Goal: Task Accomplishment & Management: Complete application form

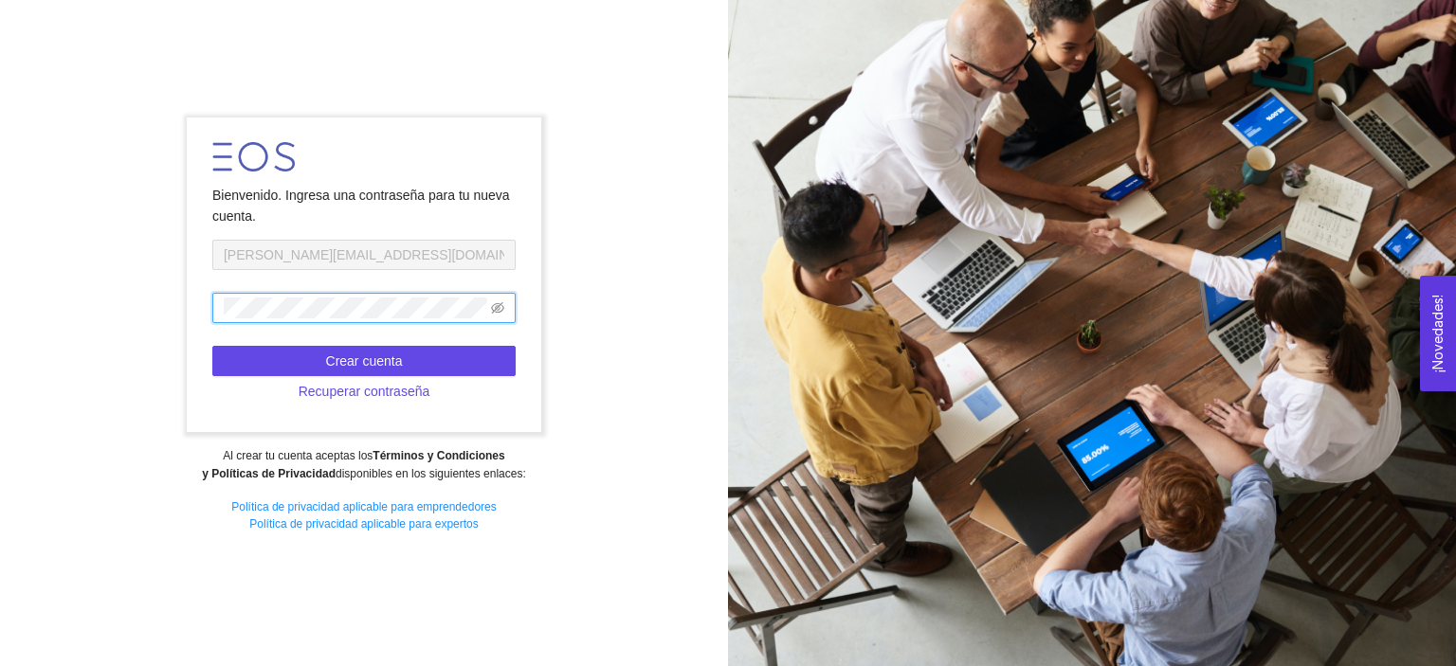
click at [208, 328] on form "Bienvenido. Ingresa una contraseña para tu nueva cuenta. yair.e.s.p.0024@gmail.…" at bounding box center [364, 275] width 354 height 315
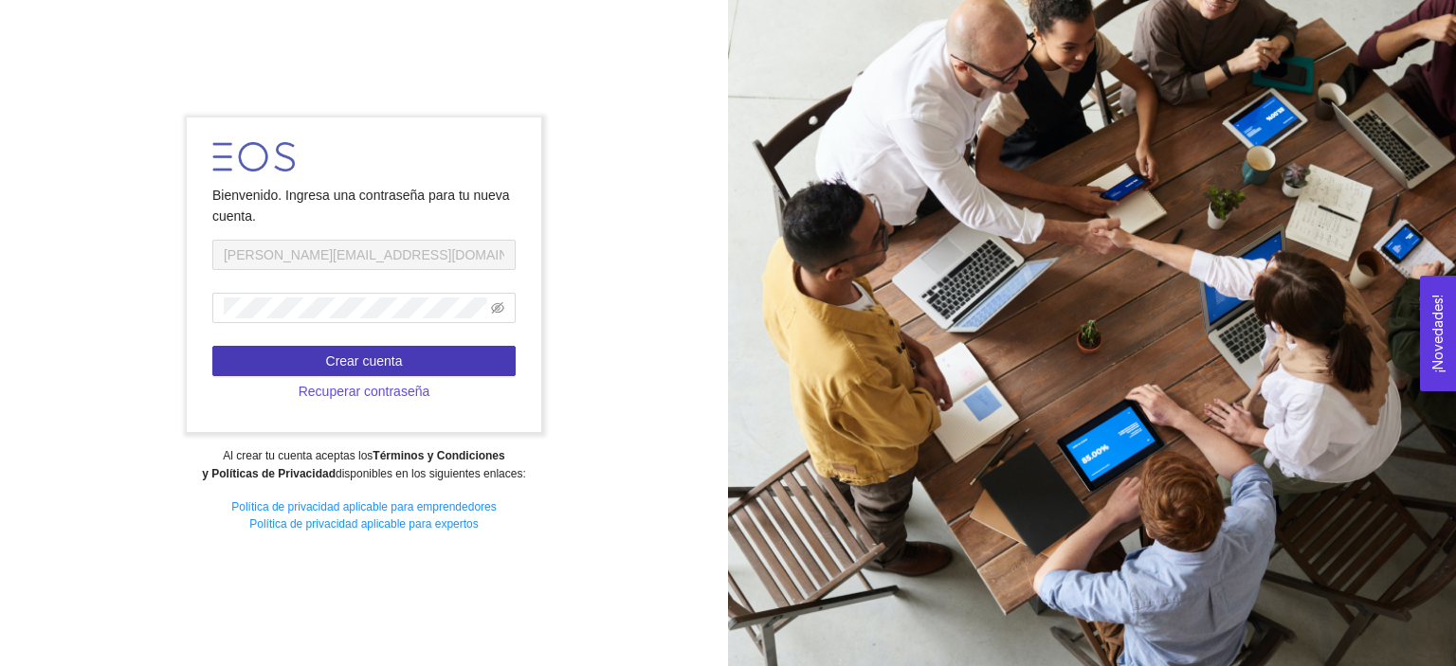
click at [290, 362] on button "Crear cuenta" at bounding box center [363, 361] width 303 height 30
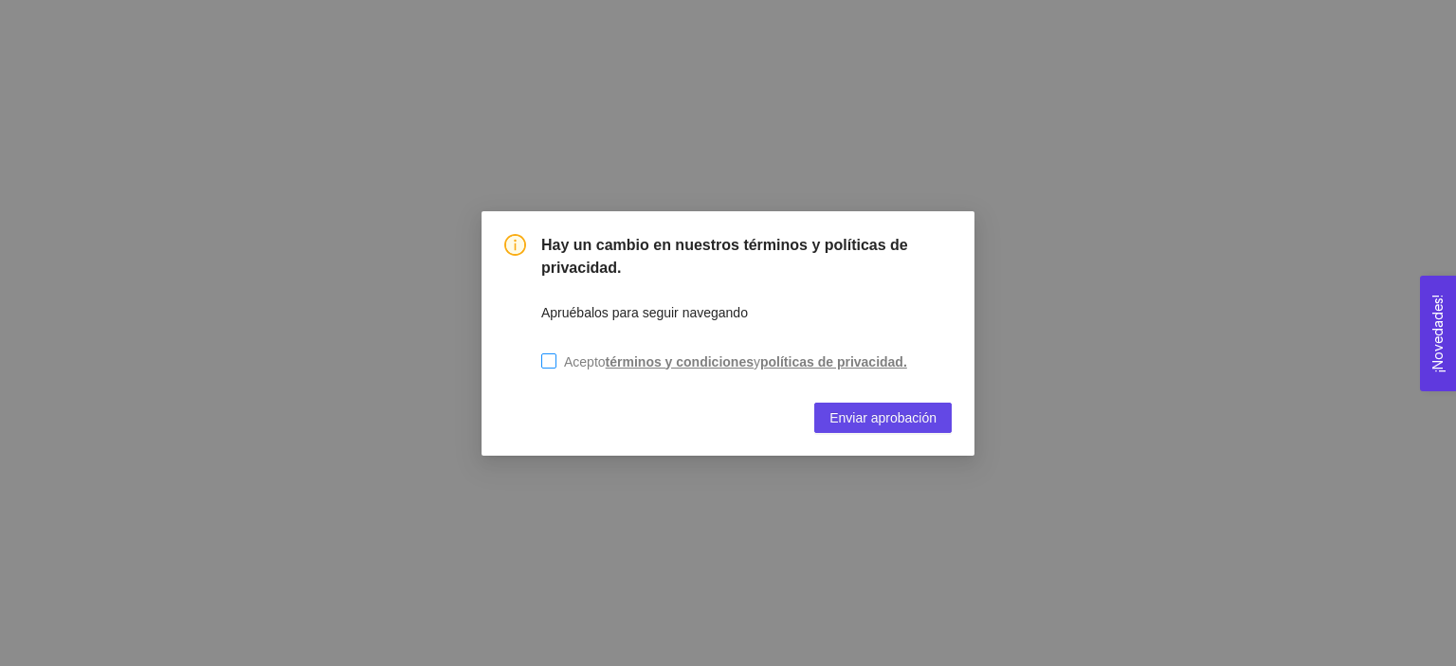
click at [552, 357] on input "Acepto términos y condiciones y políticas de privacidad." at bounding box center [548, 361] width 15 height 15
checkbox input "true"
click at [927, 412] on span "Enviar aprobación" at bounding box center [882, 418] width 107 height 21
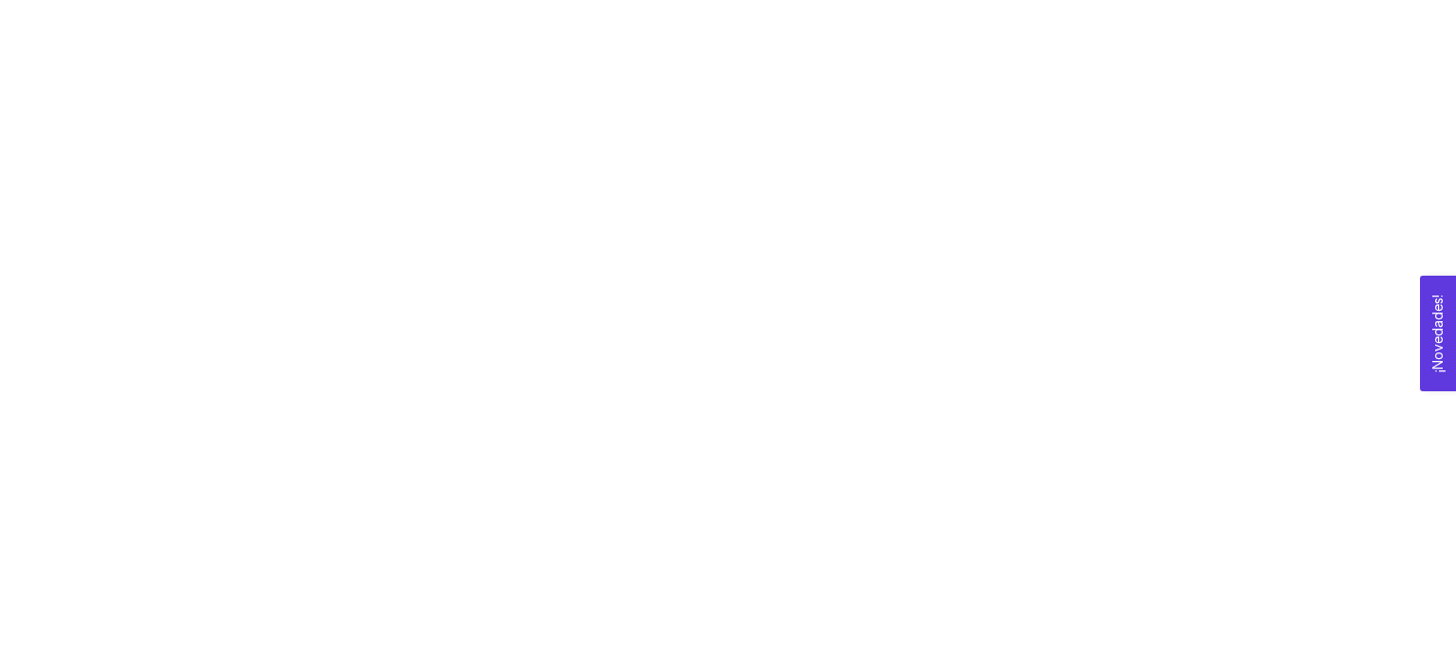
click at [1434, 299] on button "¡Novedades! 0" at bounding box center [1438, 334] width 36 height 116
click at [926, 222] on div at bounding box center [728, 333] width 1456 height 666
click at [489, 336] on div at bounding box center [728, 333] width 1456 height 666
click at [940, 206] on div at bounding box center [728, 333] width 1456 height 666
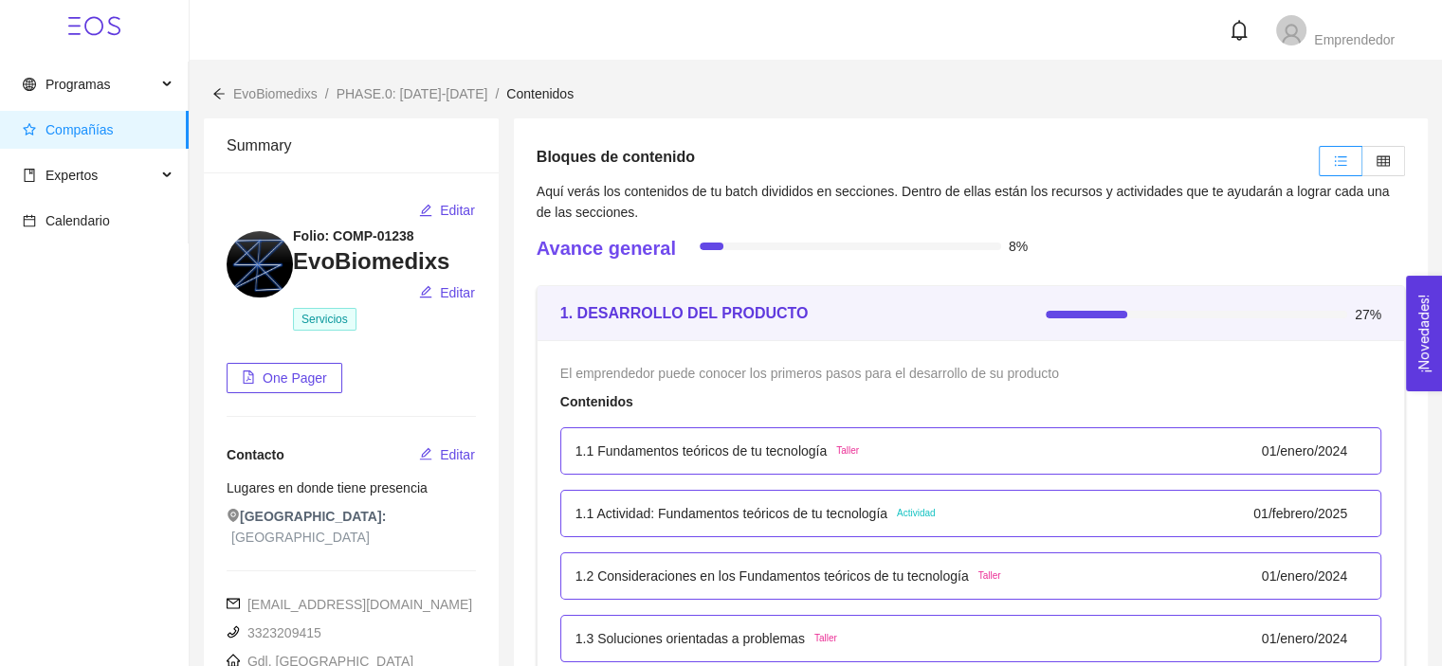
click at [649, 432] on div "1.1 Fundamentos teóricos de tu tecnología Taller 01/enero/2024" at bounding box center [970, 450] width 821 height 47
click at [1285, 53] on header "Emprendedor" at bounding box center [816, 30] width 1252 height 61
click at [1308, 34] on div "Emprendedor" at bounding box center [1335, 30] width 118 height 32
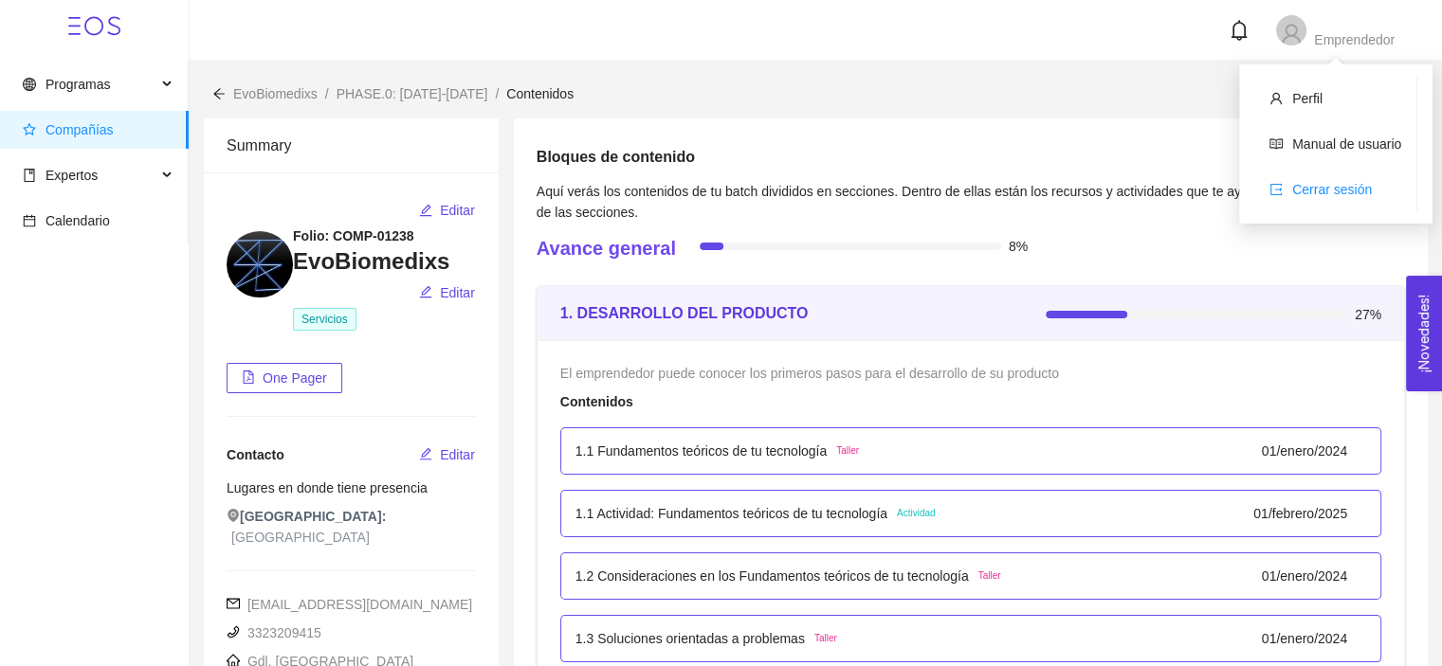
click at [1337, 191] on span "Cerrar sesión" at bounding box center [1332, 189] width 80 height 15
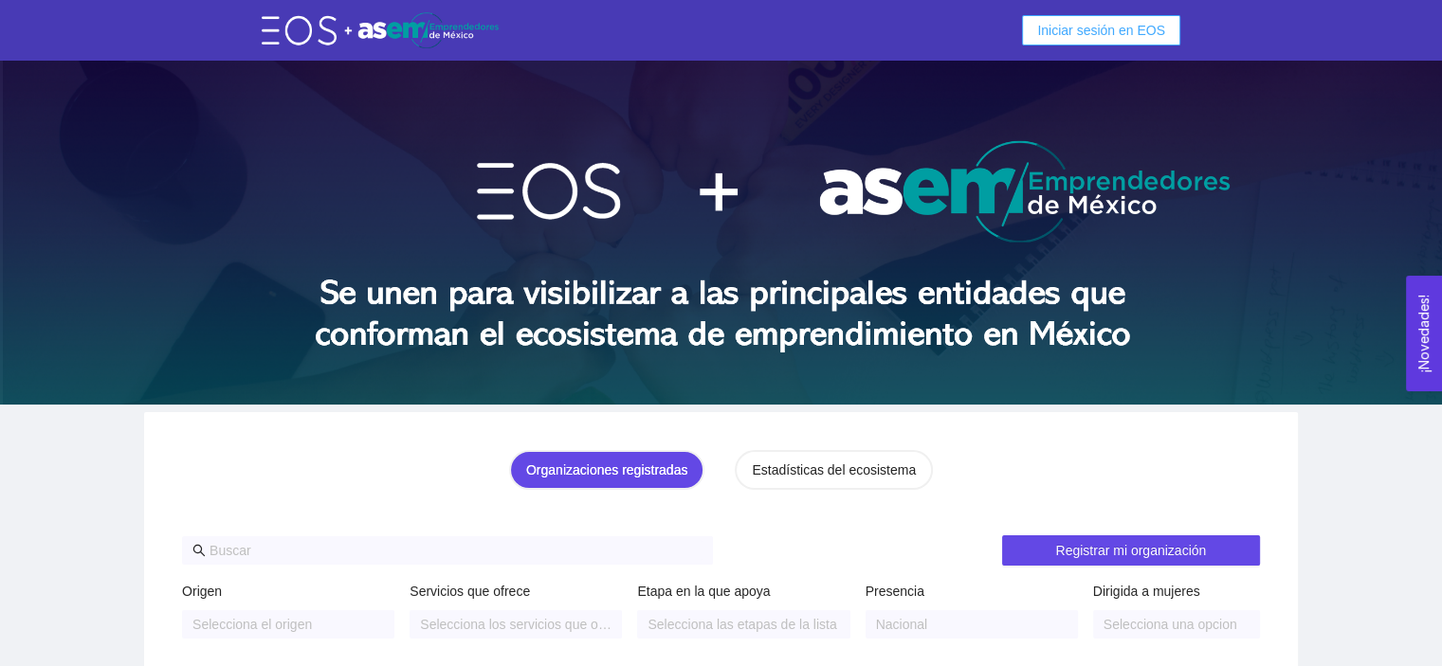
click at [1114, 20] on span "Iniciar sesión en EOS" at bounding box center [1101, 30] width 128 height 21
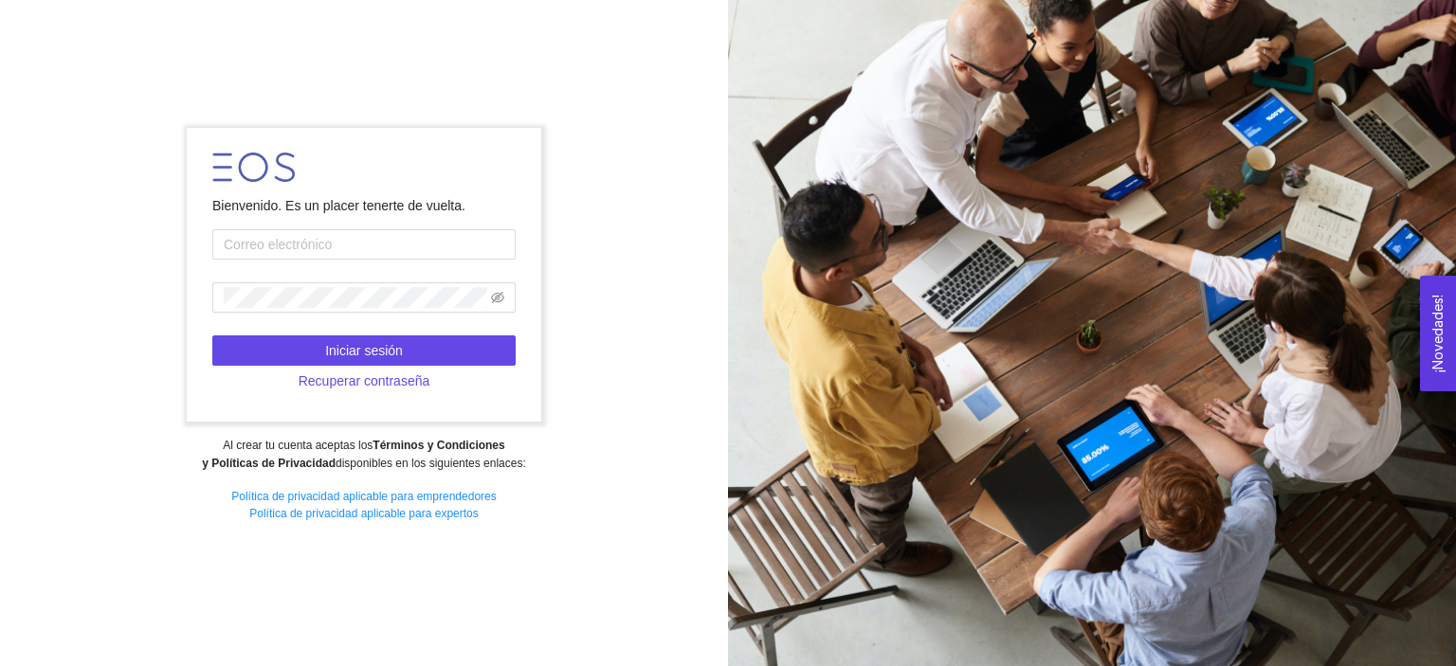
type input "[EMAIL_ADDRESS][DOMAIN_NAME]"
click at [403, 242] on input "[EMAIL_ADDRESS][DOMAIN_NAME]" at bounding box center [363, 244] width 303 height 30
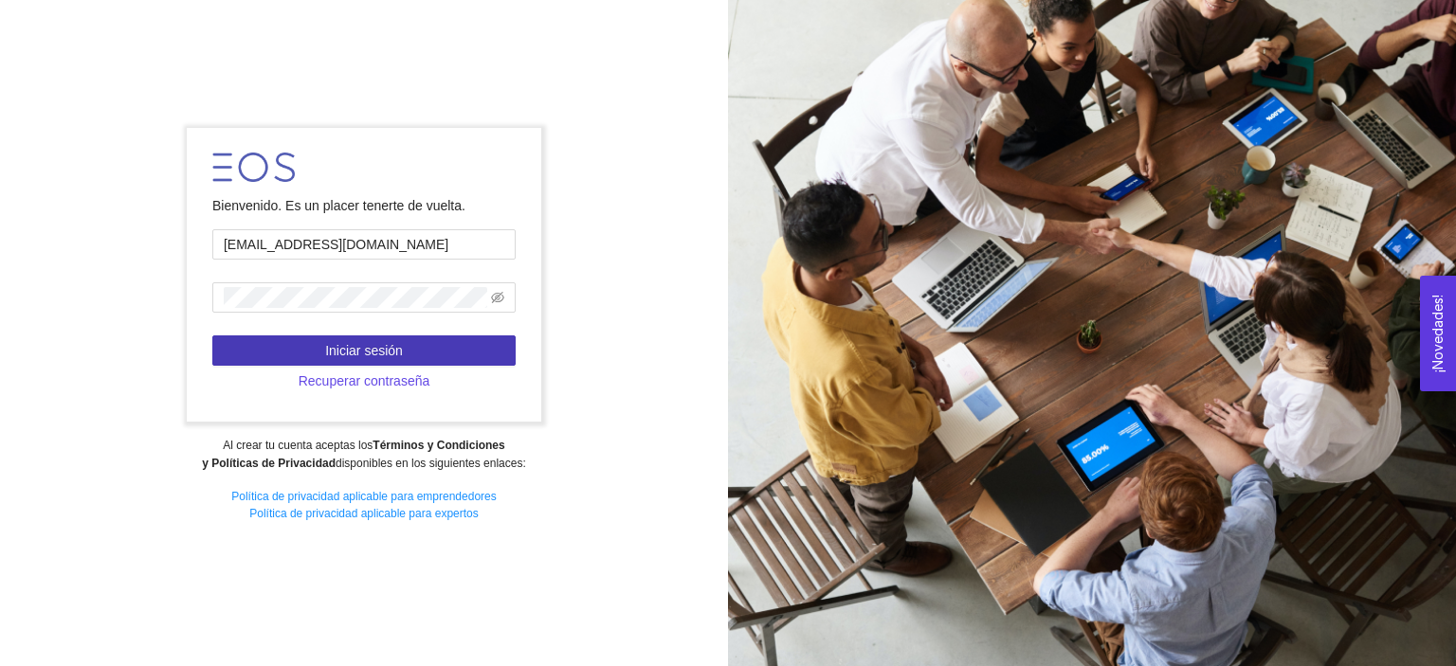
click at [375, 353] on span "Iniciar sesión" at bounding box center [364, 350] width 78 height 21
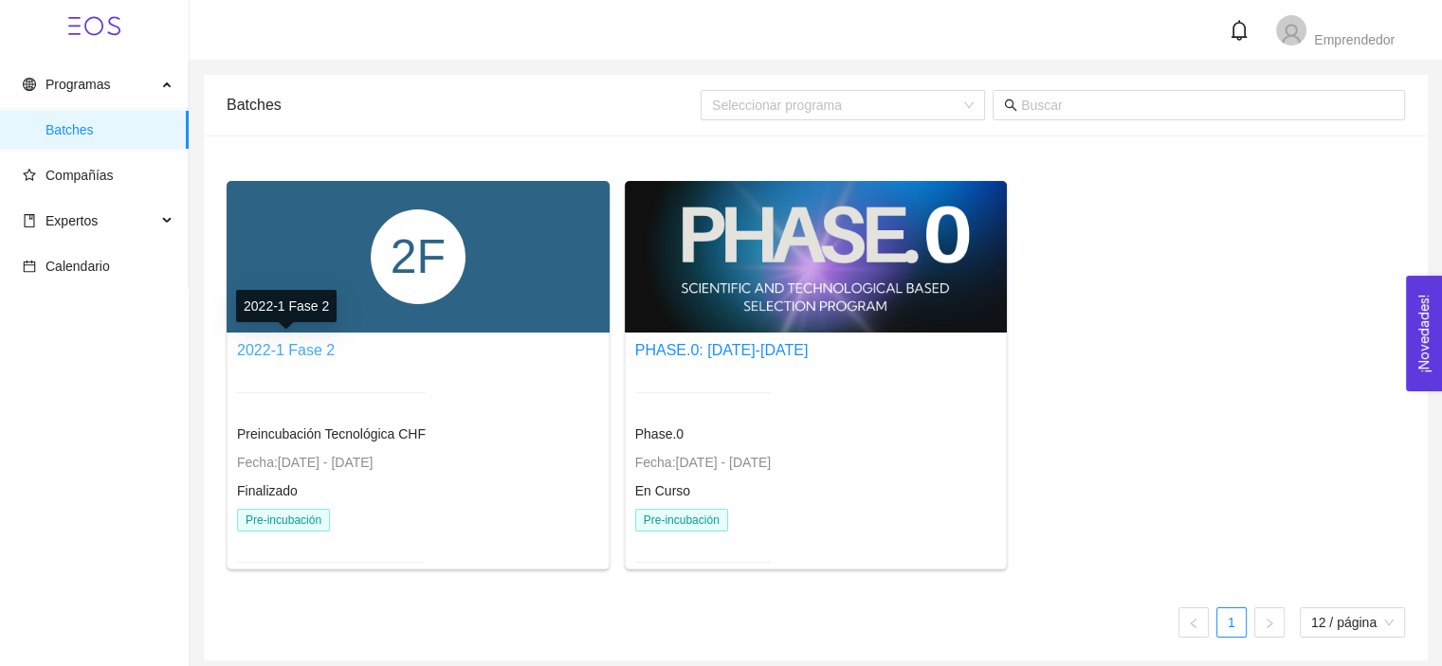
click at [304, 352] on link "2022-1 Fase 2" at bounding box center [286, 350] width 98 height 16
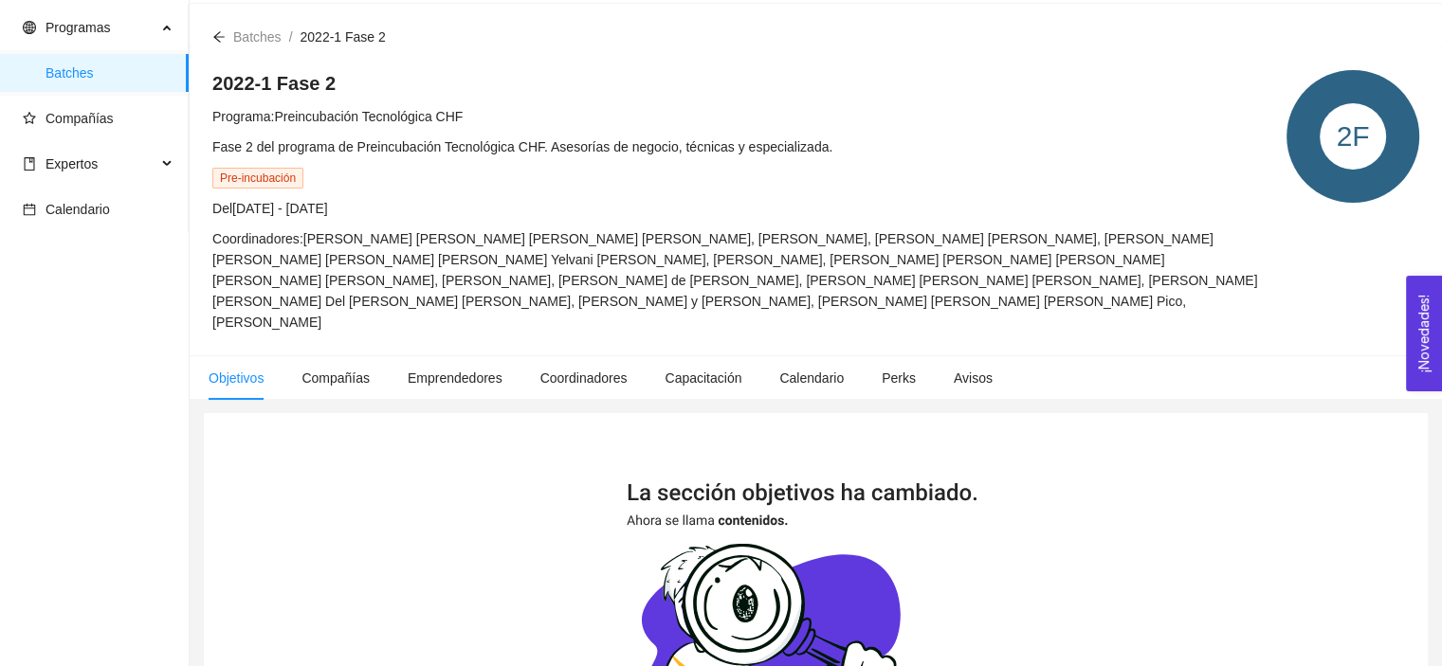
scroll to position [459, 0]
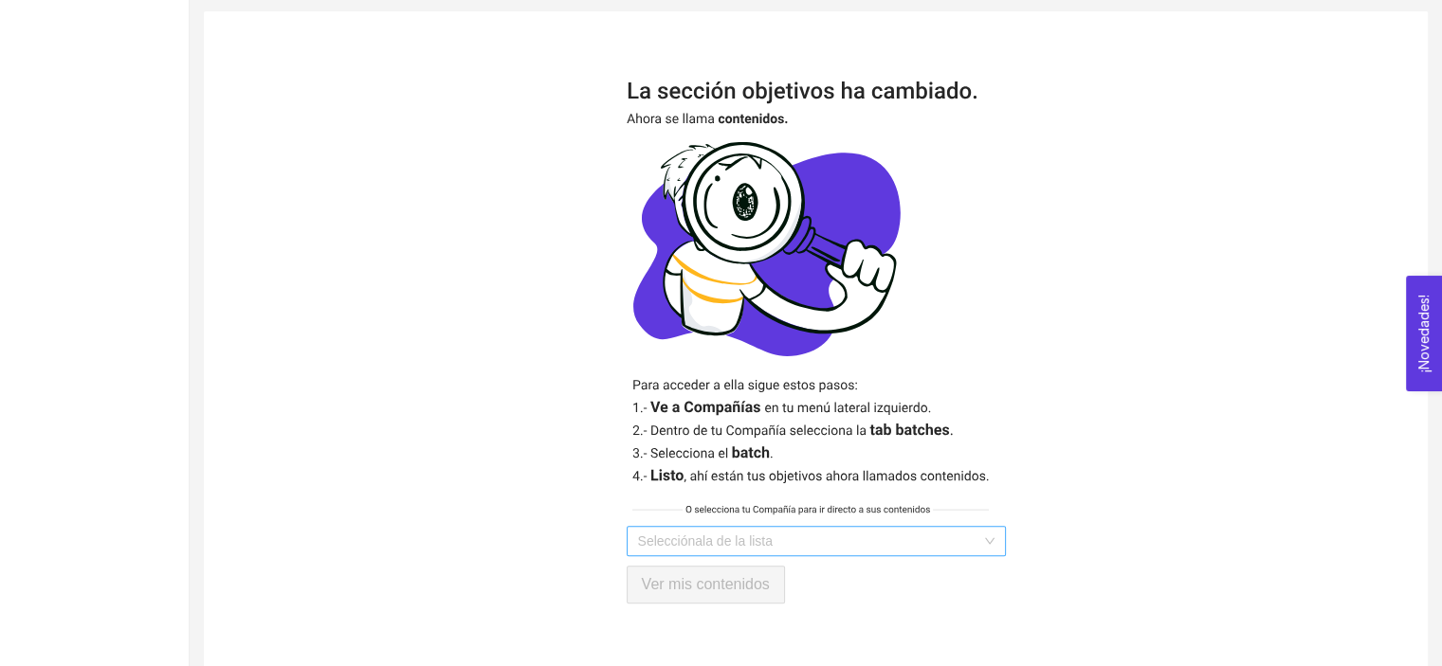
click at [742, 527] on input "search" at bounding box center [809, 541] width 343 height 28
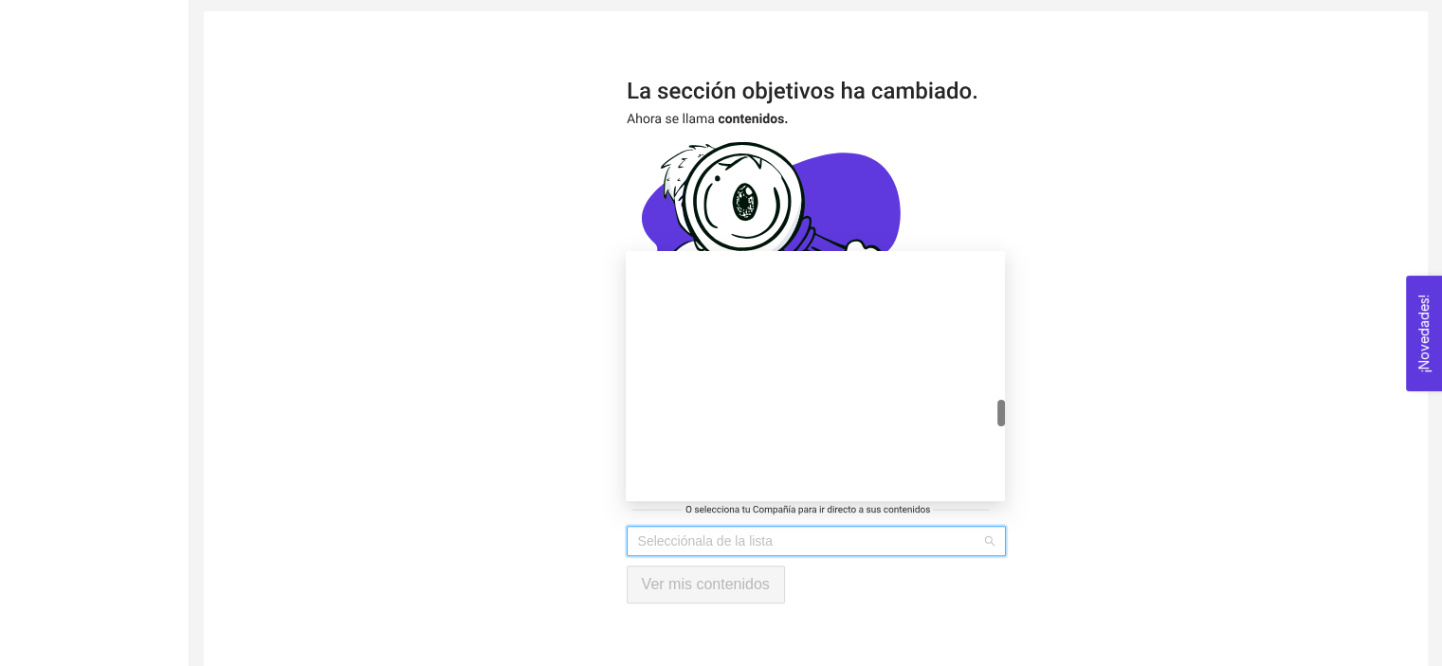
scroll to position [1611, 0]
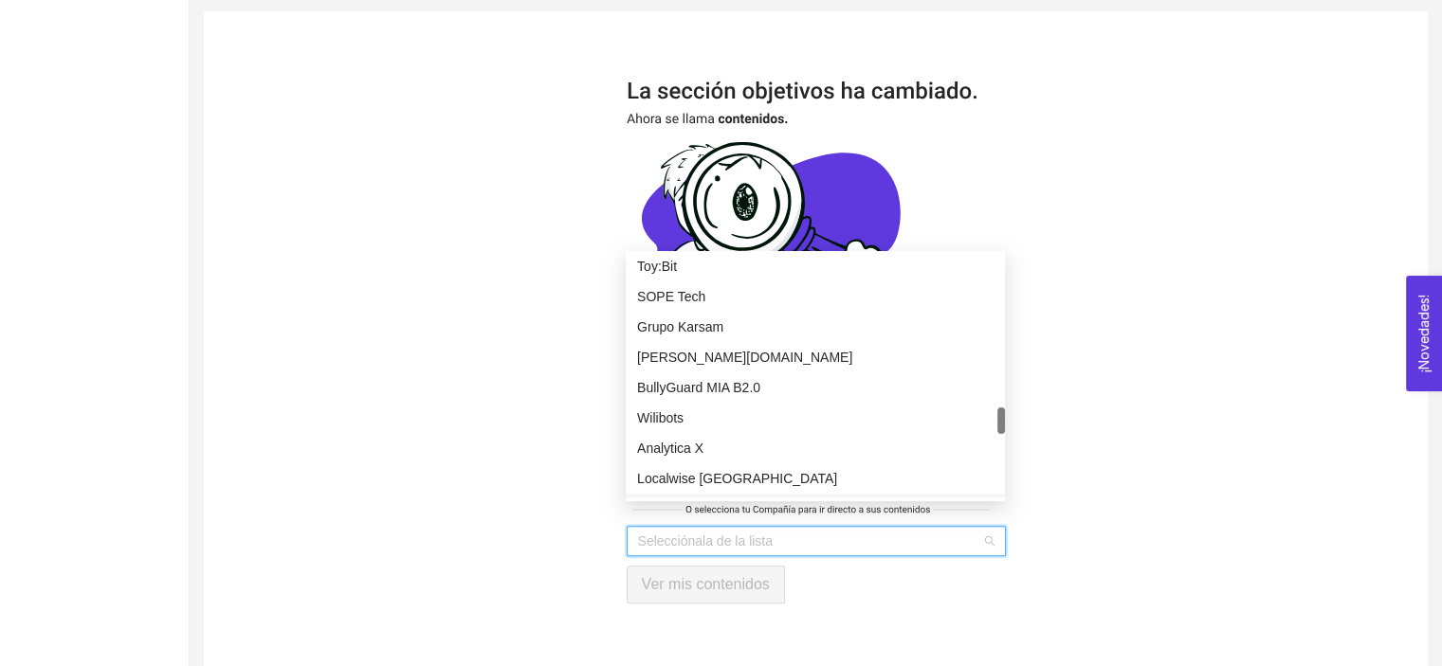
click at [693, 527] on input "search" at bounding box center [809, 541] width 343 height 28
type input "d"
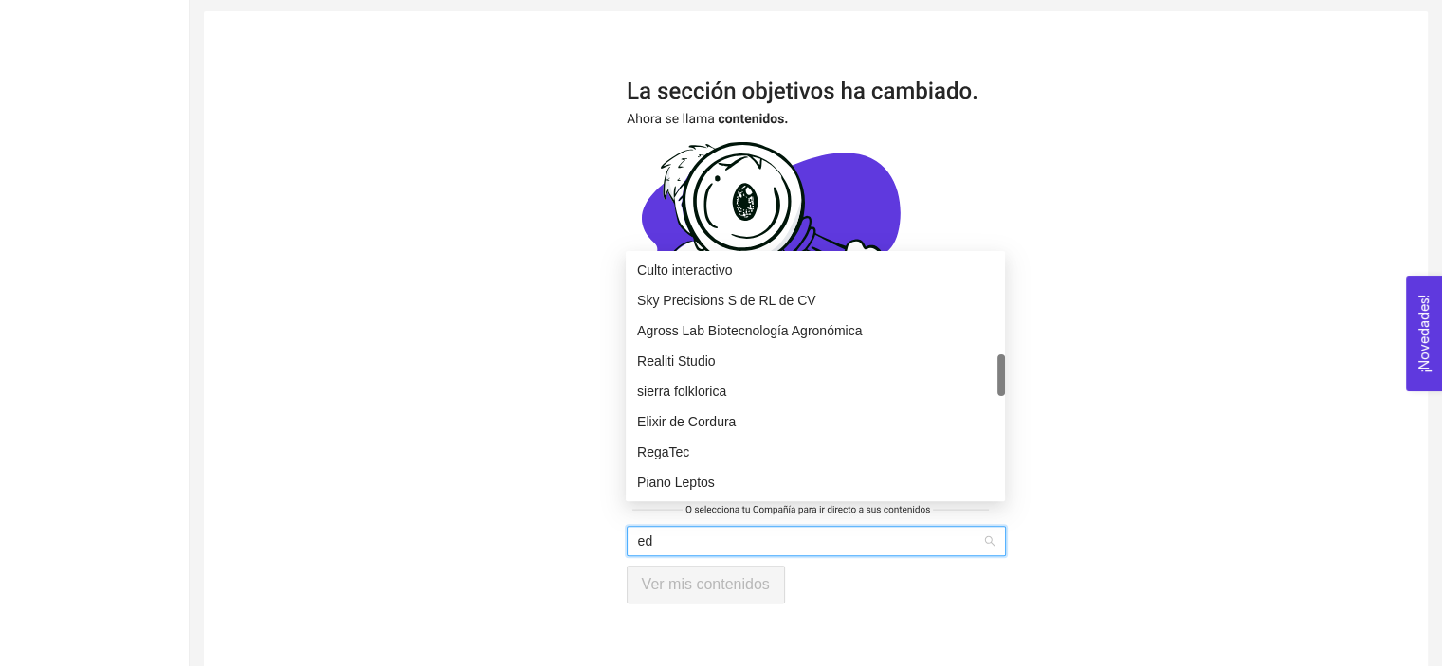
scroll to position [0, 0]
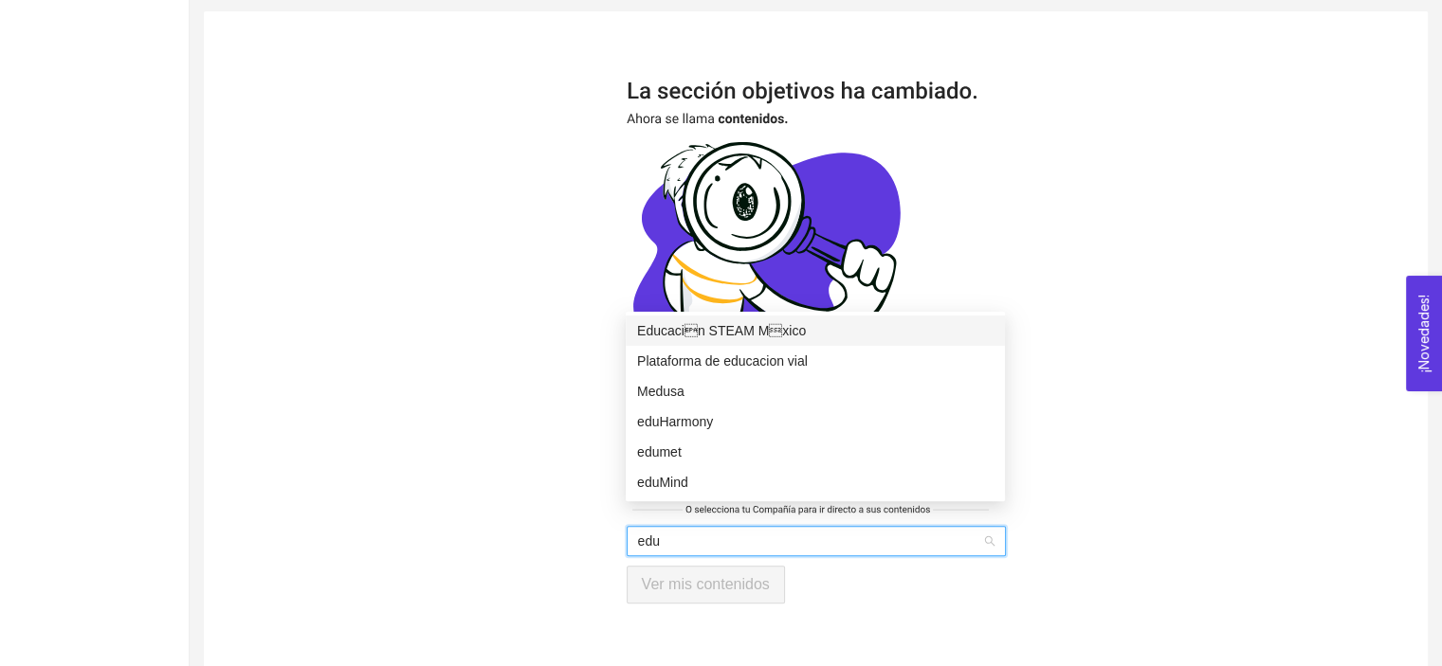
type input "edum"
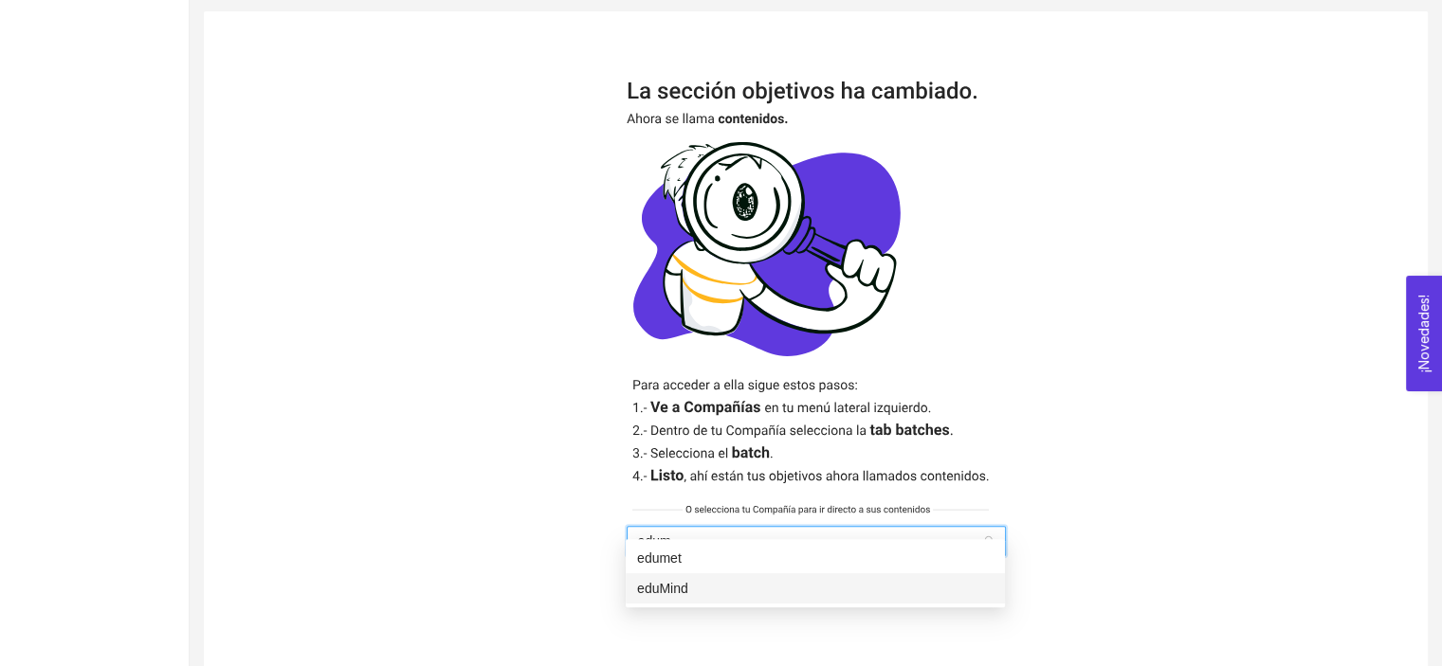
click at [698, 587] on div "eduMind" at bounding box center [815, 588] width 356 height 21
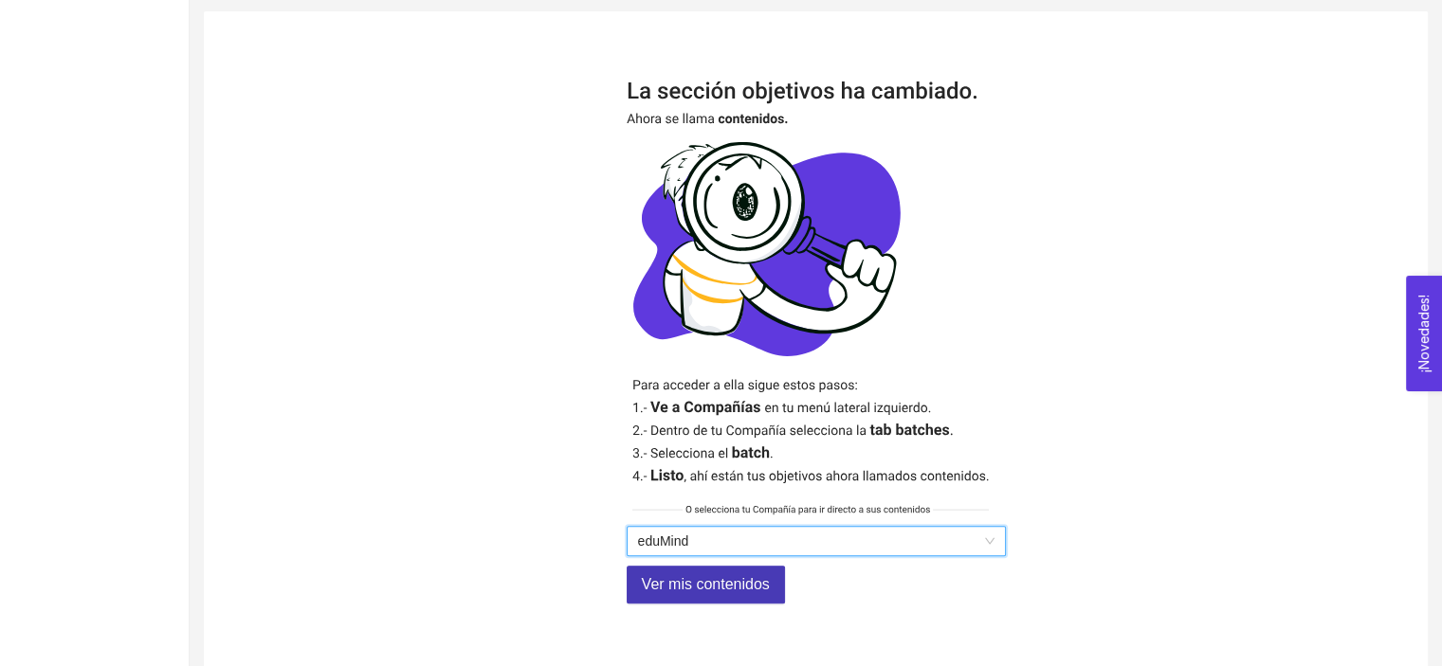
click at [720, 573] on span "Ver mis contenidos" at bounding box center [706, 585] width 128 height 24
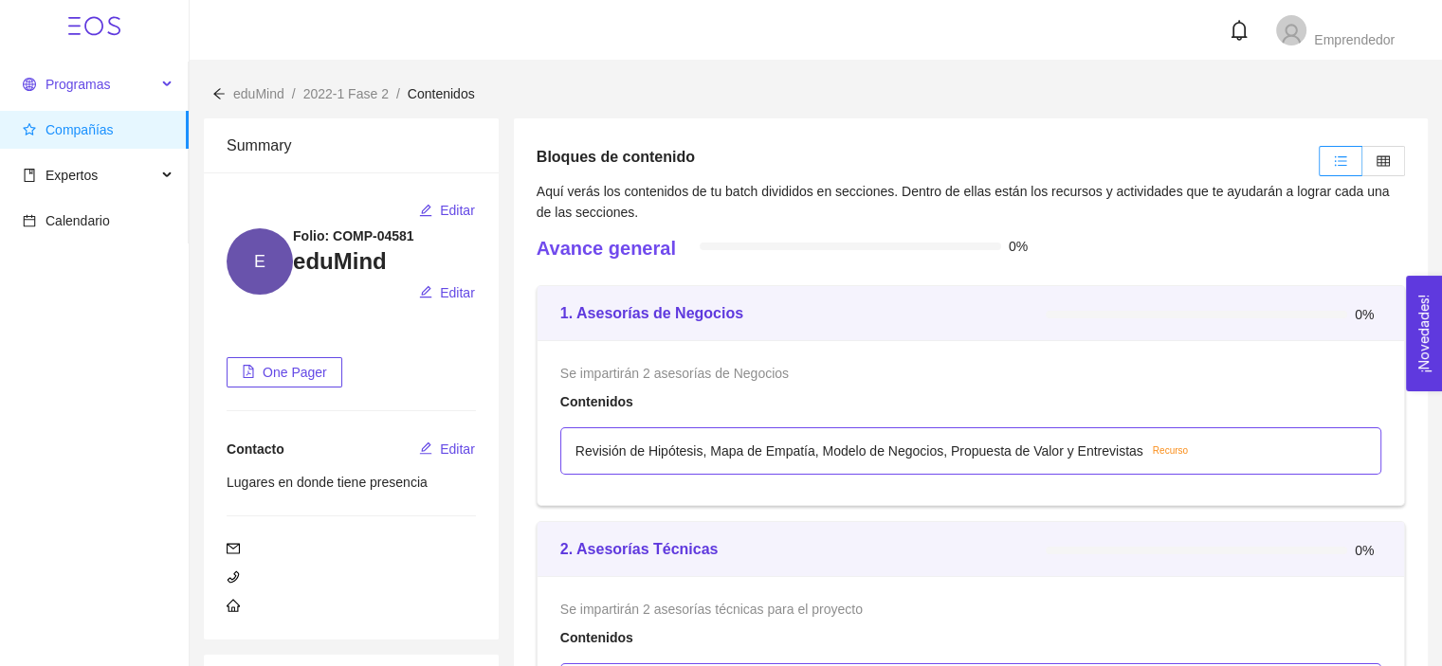
click at [87, 82] on span "Programas" at bounding box center [77, 84] width 64 height 15
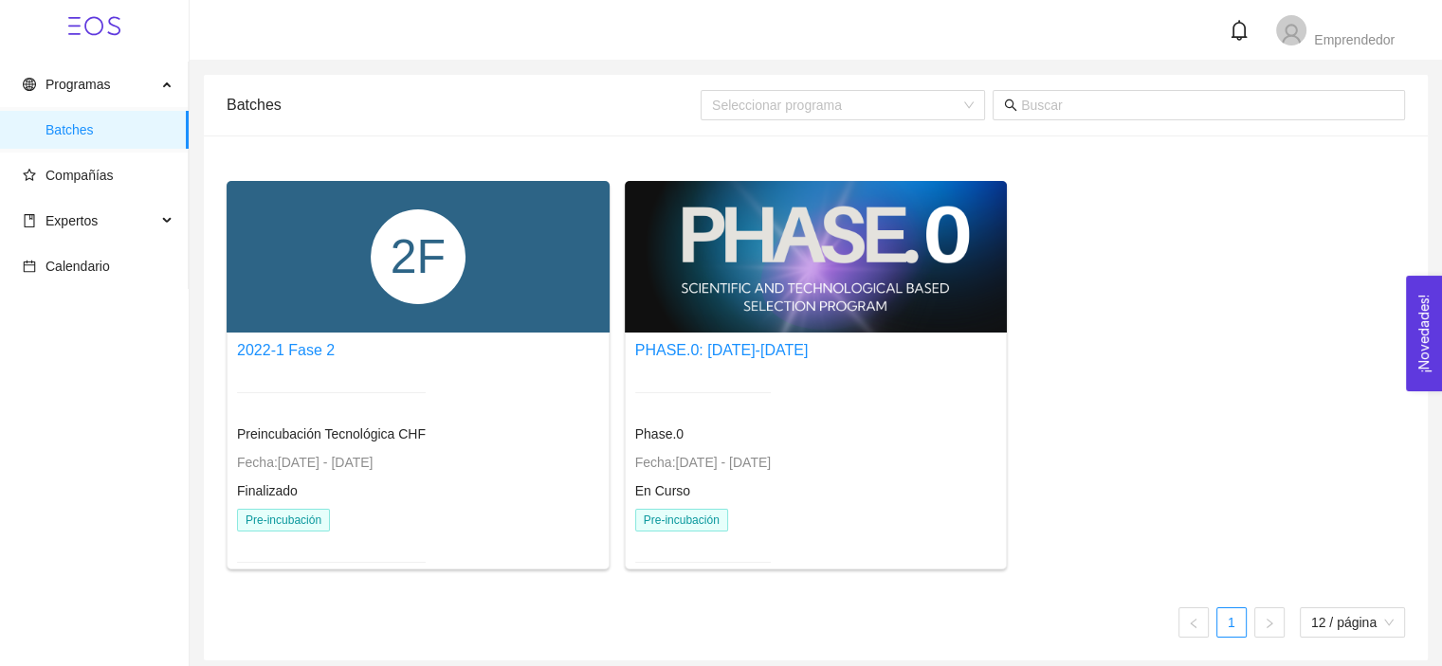
click at [837, 272] on div at bounding box center [816, 257] width 383 height 152
click at [1046, 453] on div "2F 2022-1 Fase 2 Preincubación Tecnológica CHF Fecha: [DATE] - [DATE] Finalizad…" at bounding box center [815, 383] width 1193 height 404
click at [761, 465] on span "Fecha: [DATE] - [DATE]" at bounding box center [703, 462] width 136 height 15
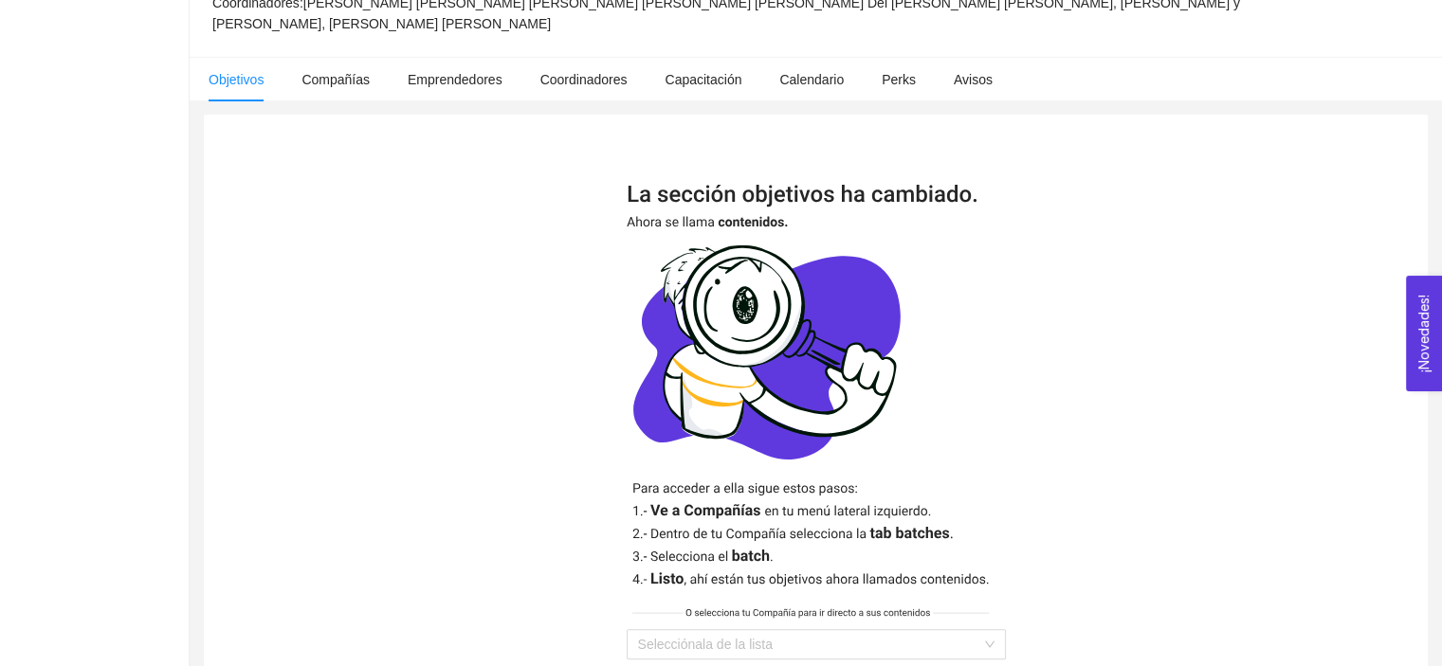
scroll to position [397, 0]
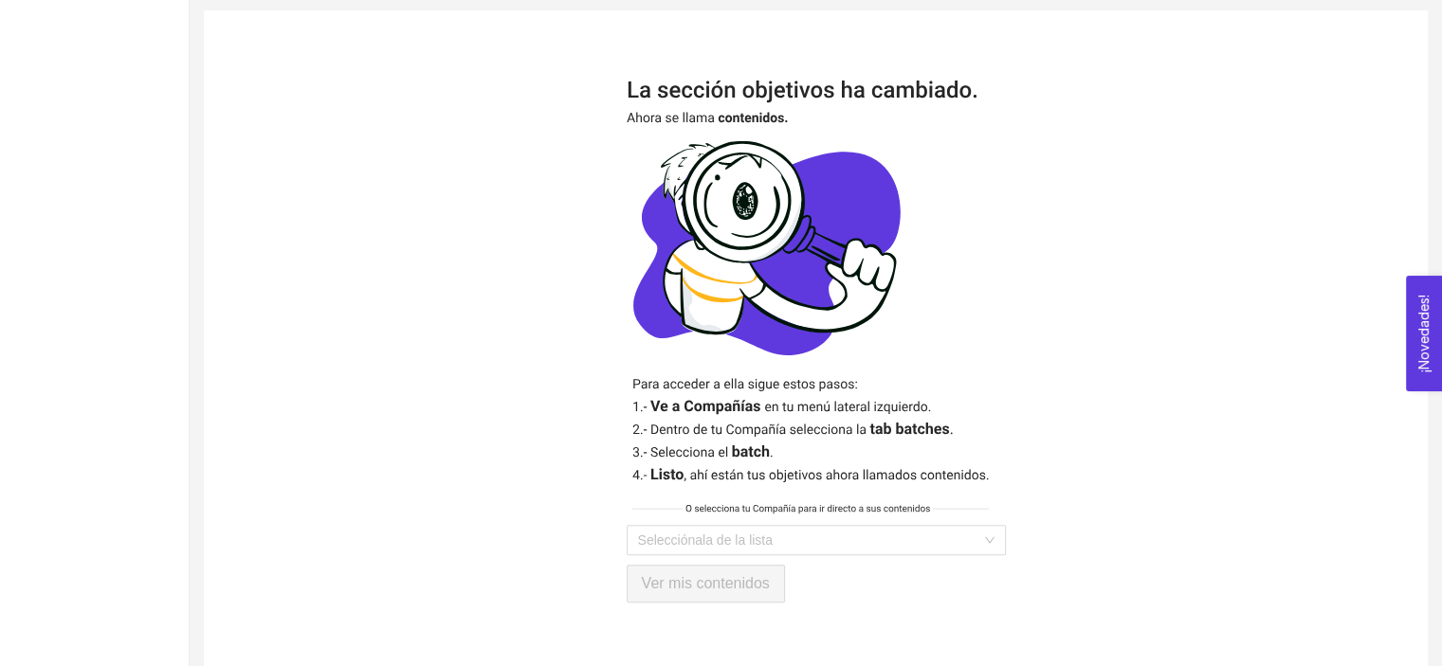
click at [844, 498] on img at bounding box center [816, 303] width 379 height 445
click at [842, 526] on input "search" at bounding box center [809, 540] width 343 height 28
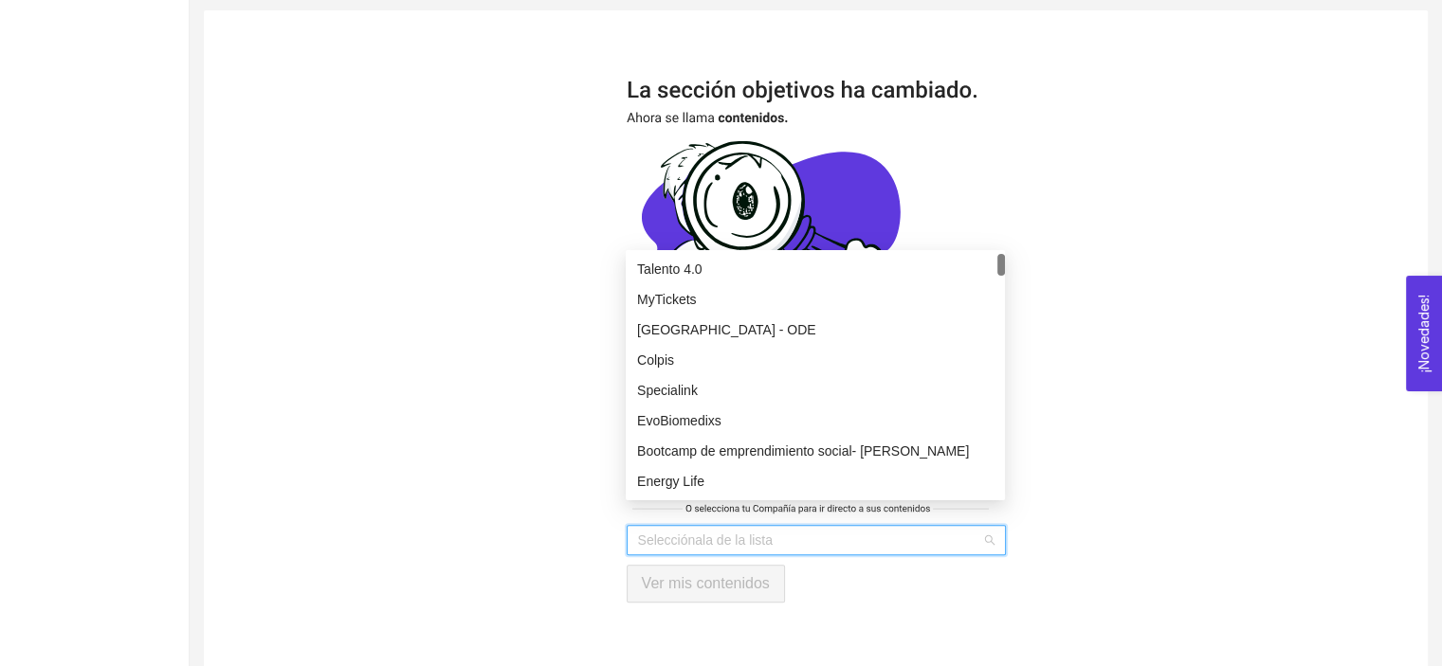
scroll to position [0, 0]
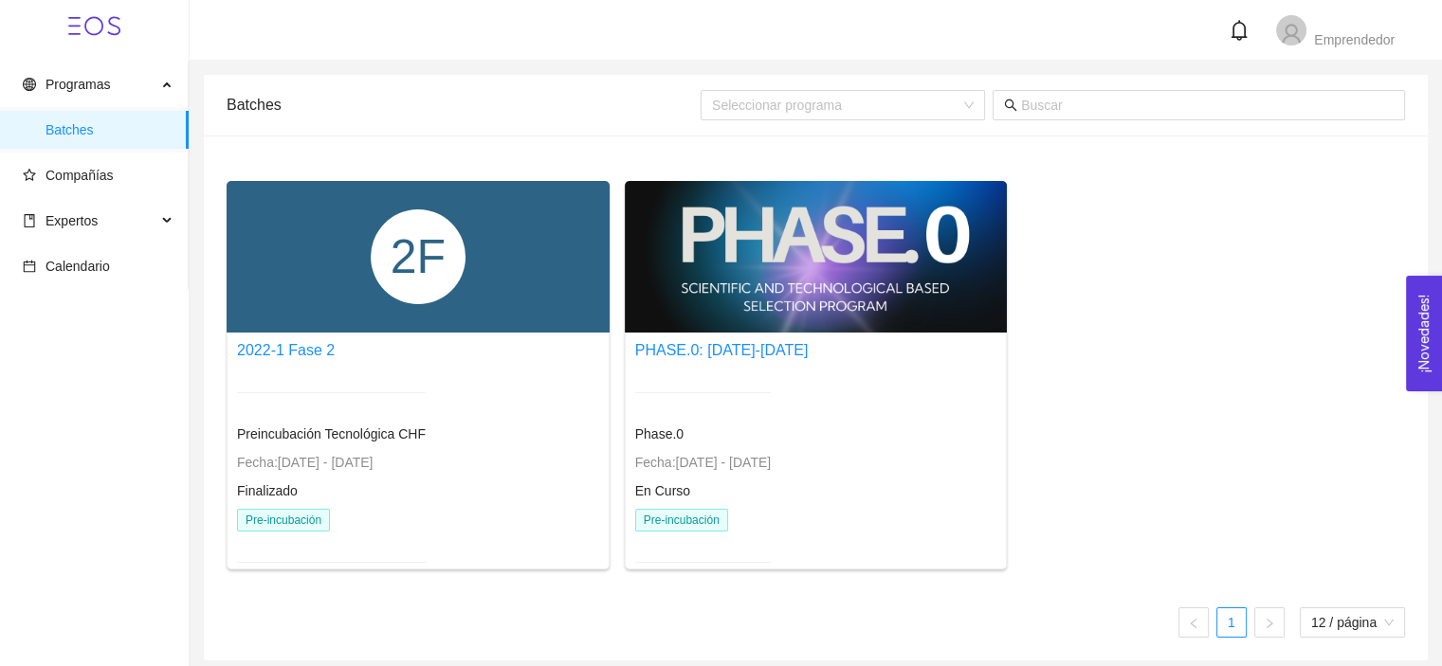
click at [459, 279] on div "2F" at bounding box center [418, 256] width 95 height 95
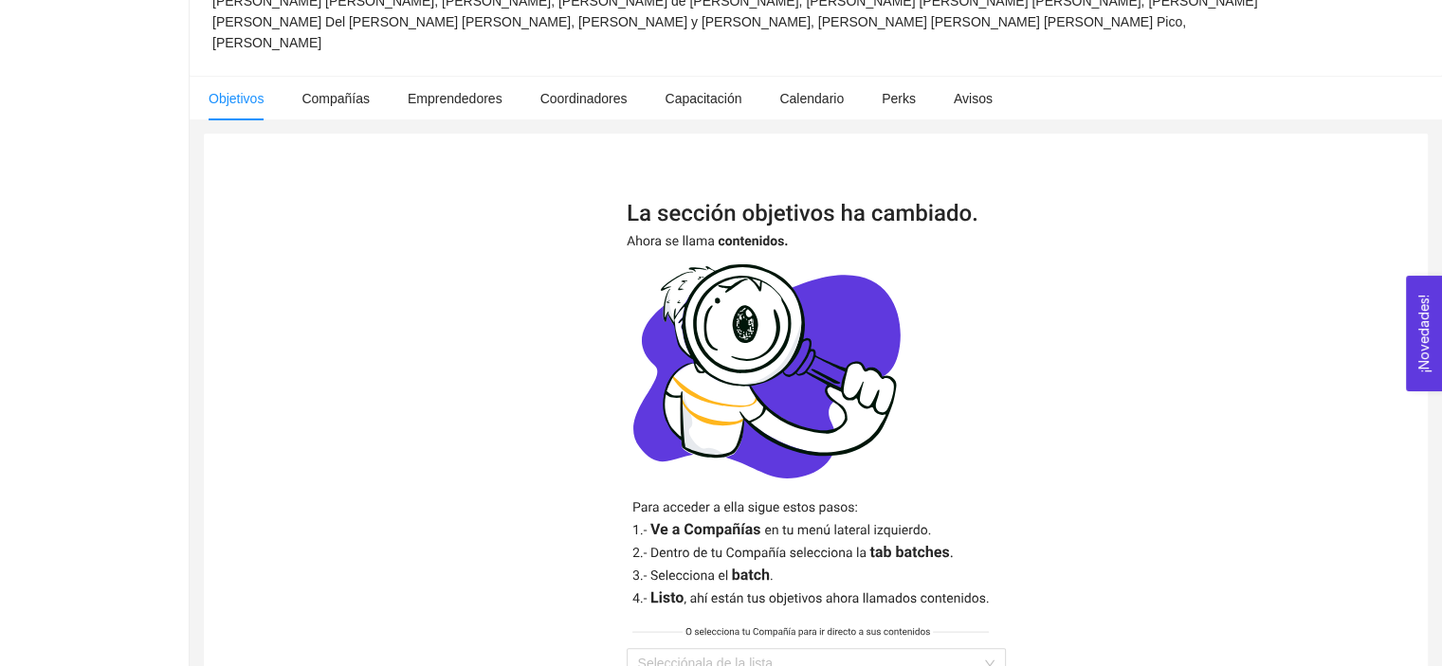
scroll to position [459, 0]
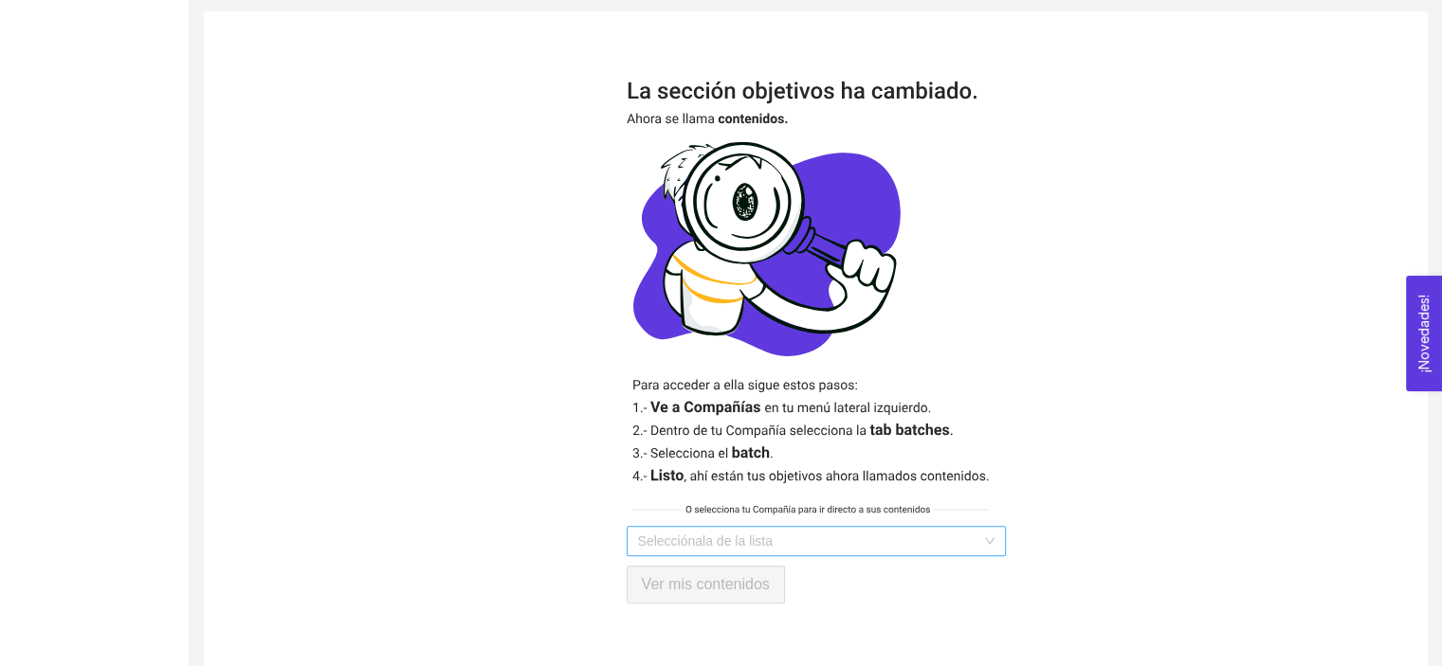
click at [785, 527] on input "search" at bounding box center [809, 541] width 343 height 28
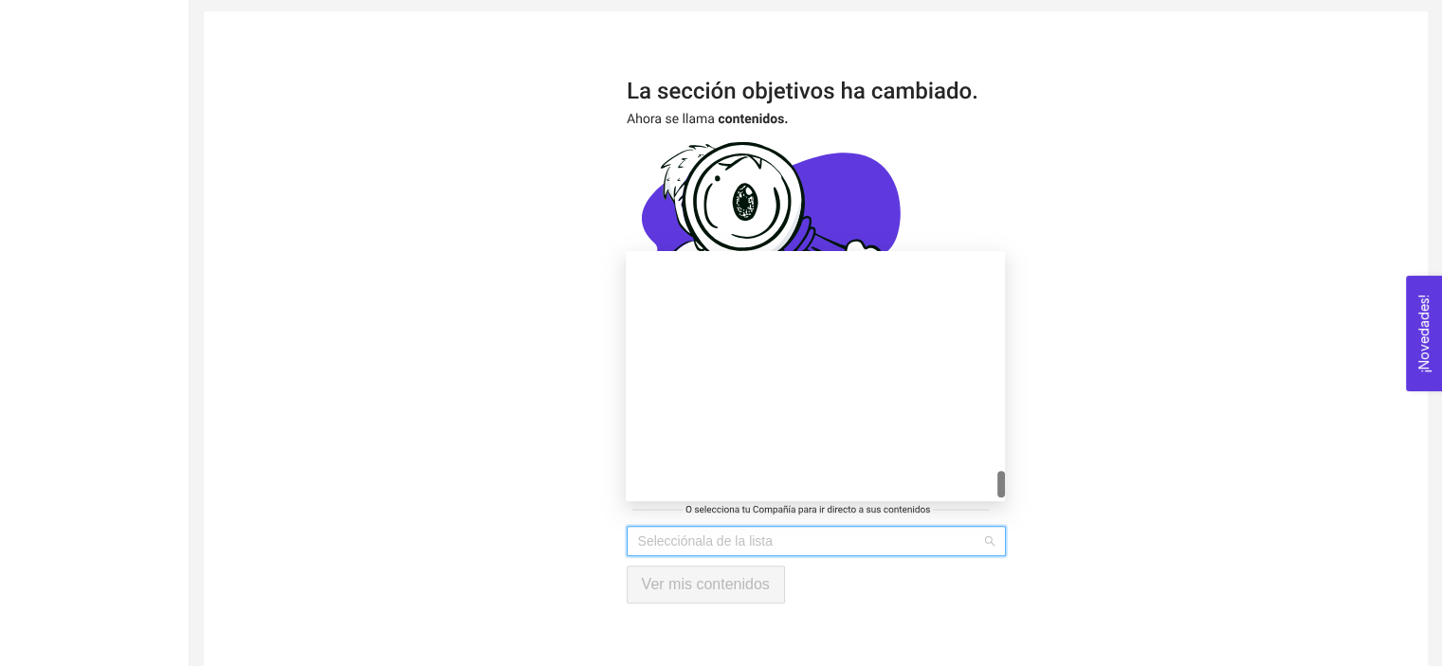
scroll to position [2487, 0]
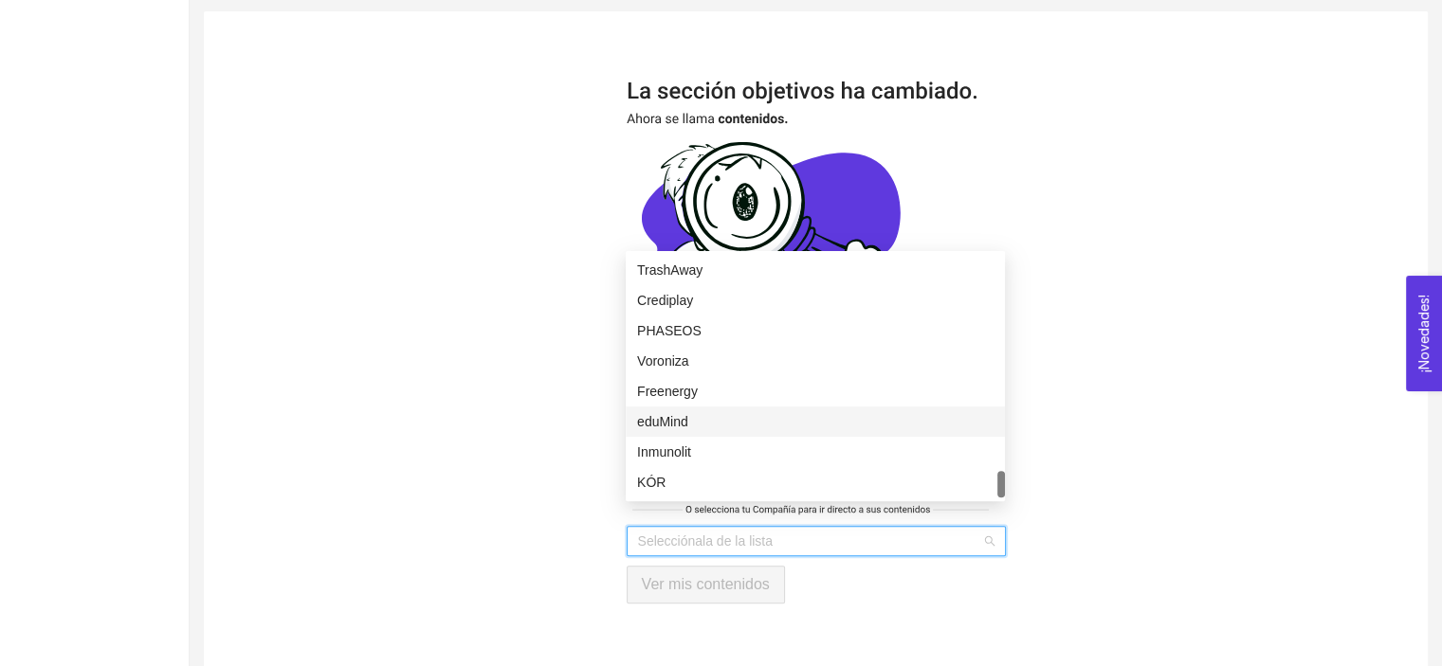
click at [717, 420] on div "eduMind" at bounding box center [815, 421] width 356 height 21
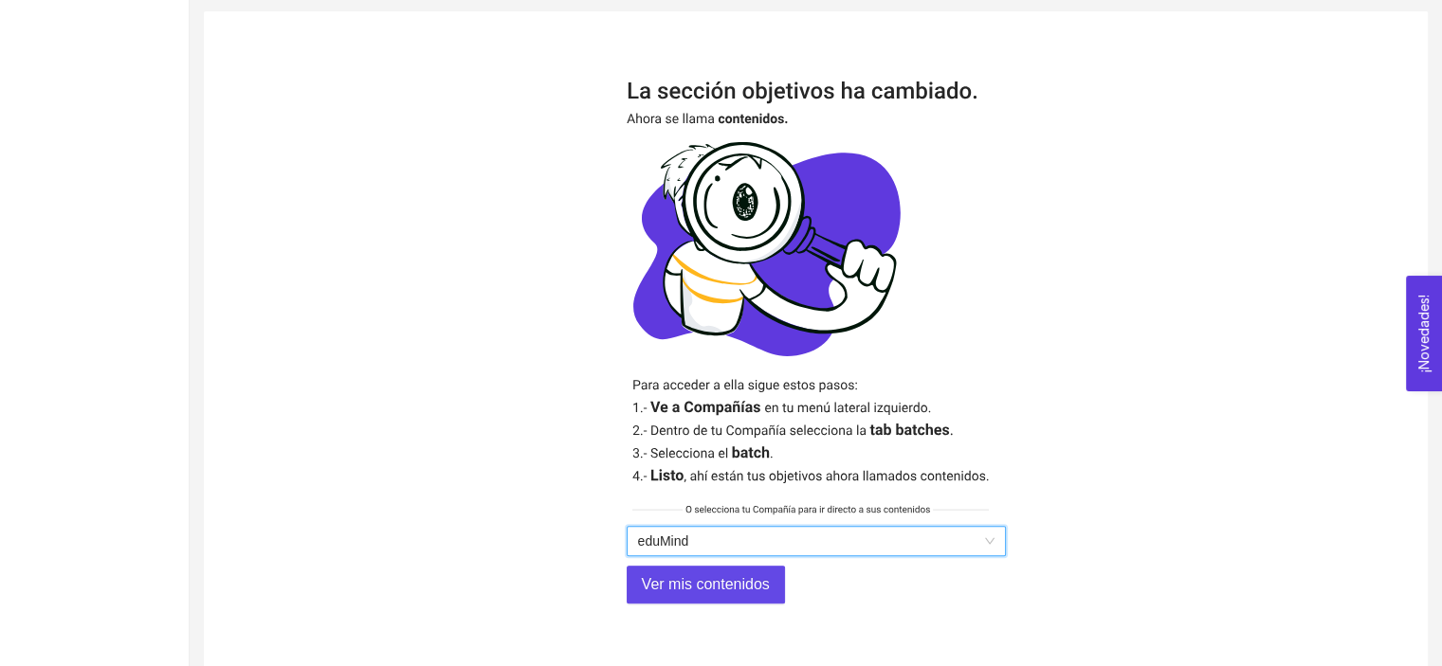
click at [727, 587] on div "eduMind eduMind Ver mis contenidos" at bounding box center [816, 343] width 425 height 568
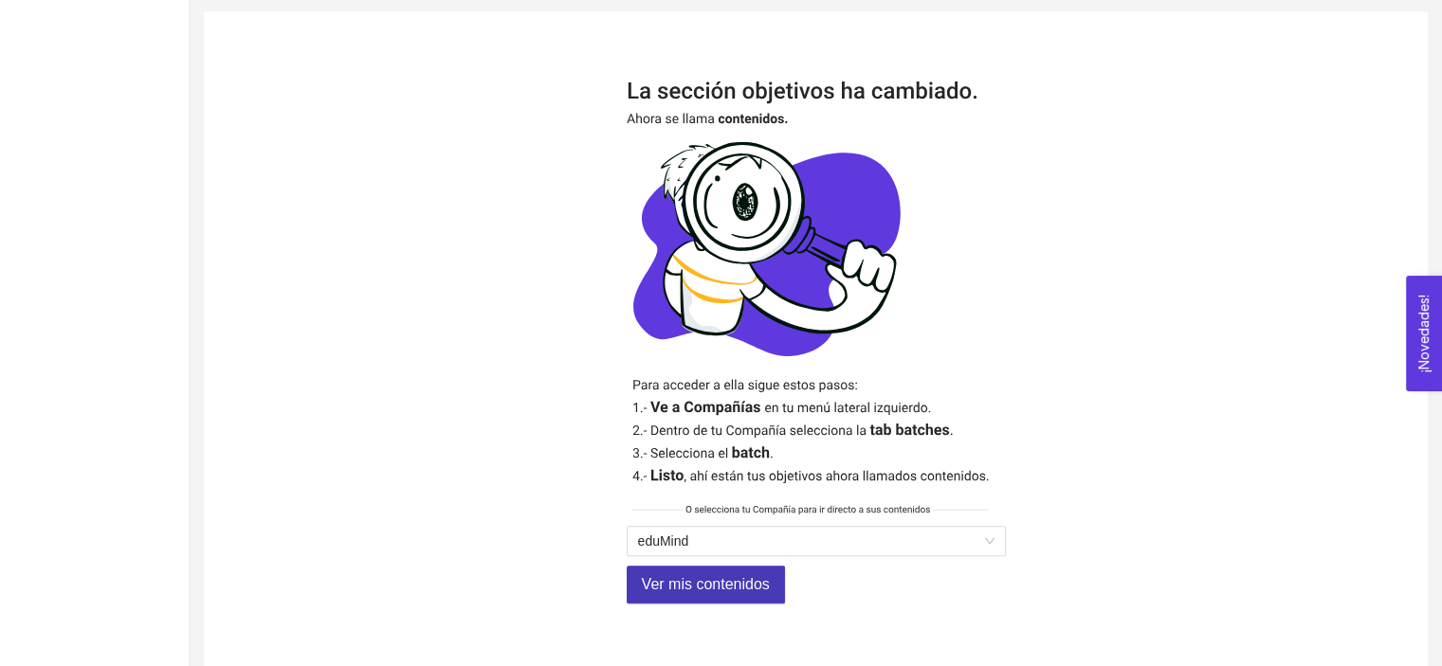
click at [730, 573] on span "Ver mis contenidos" at bounding box center [706, 585] width 128 height 24
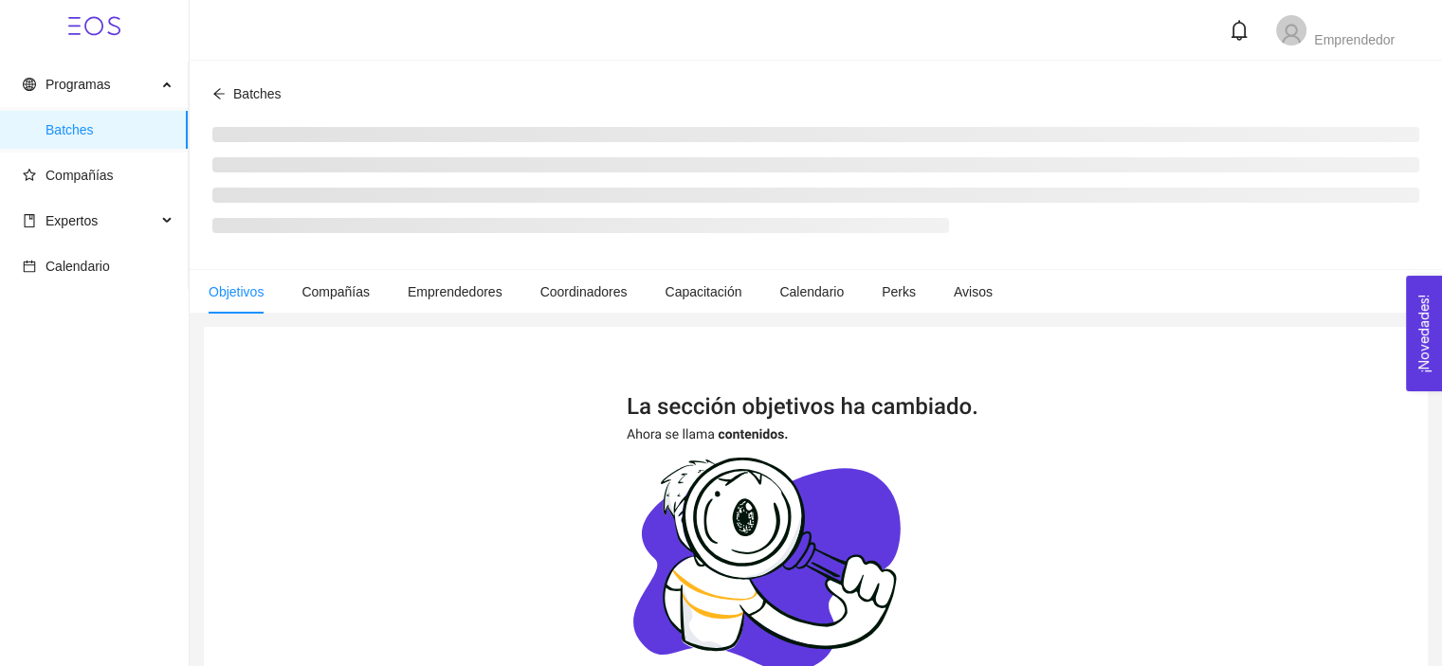
scroll to position [337, 0]
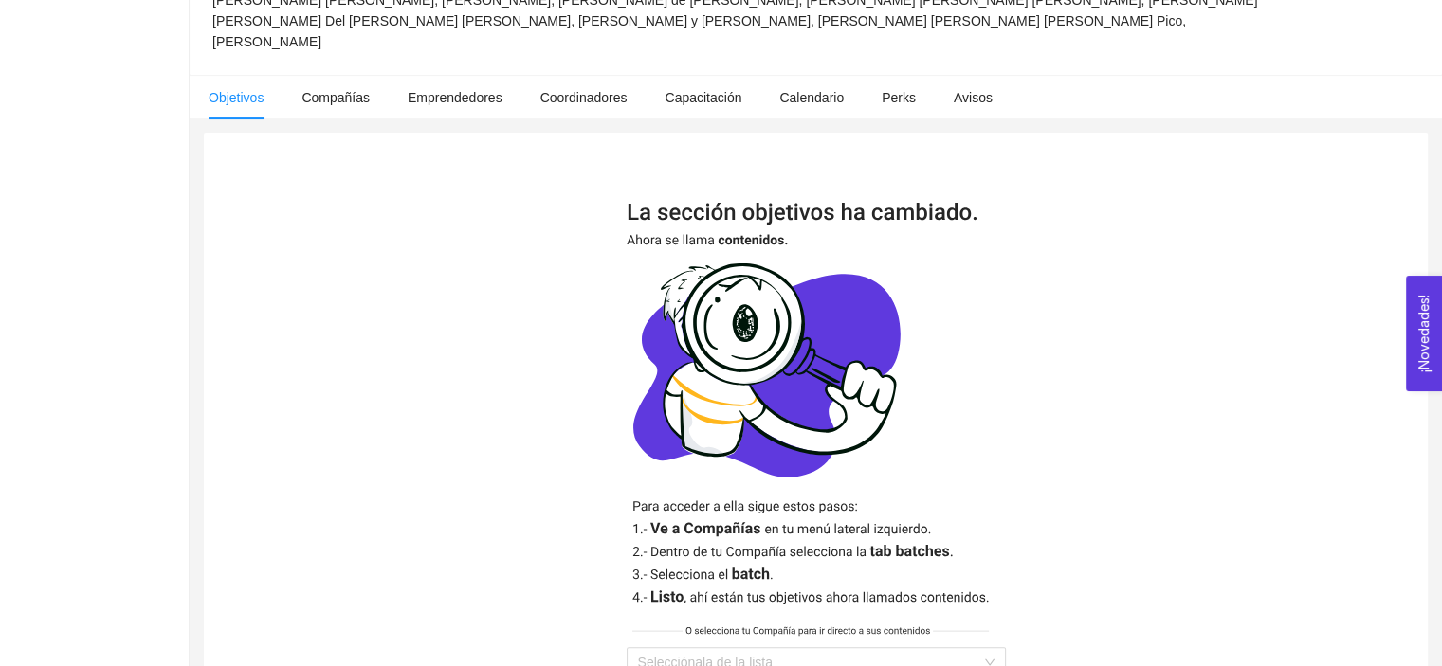
click at [1123, 211] on div "Selecciónala de la lista Ver mis contenidos" at bounding box center [816, 464] width 1224 height 663
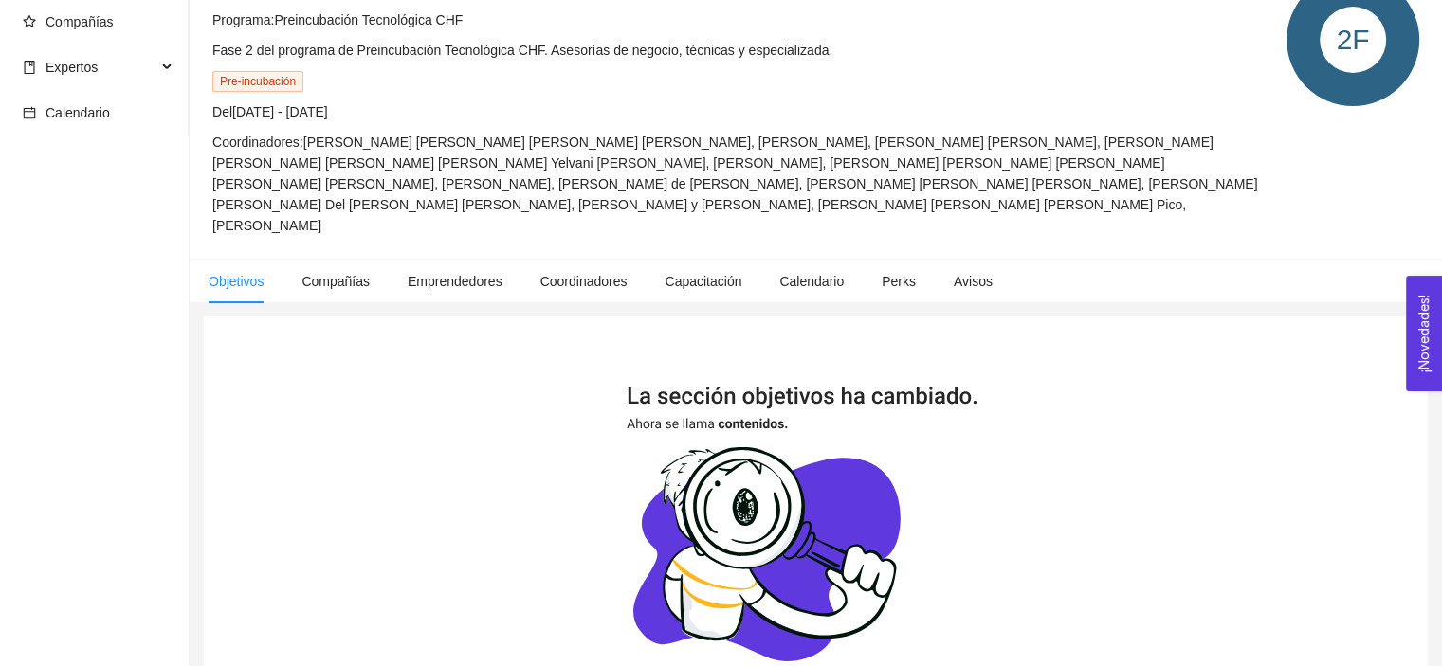
scroll to position [0, 0]
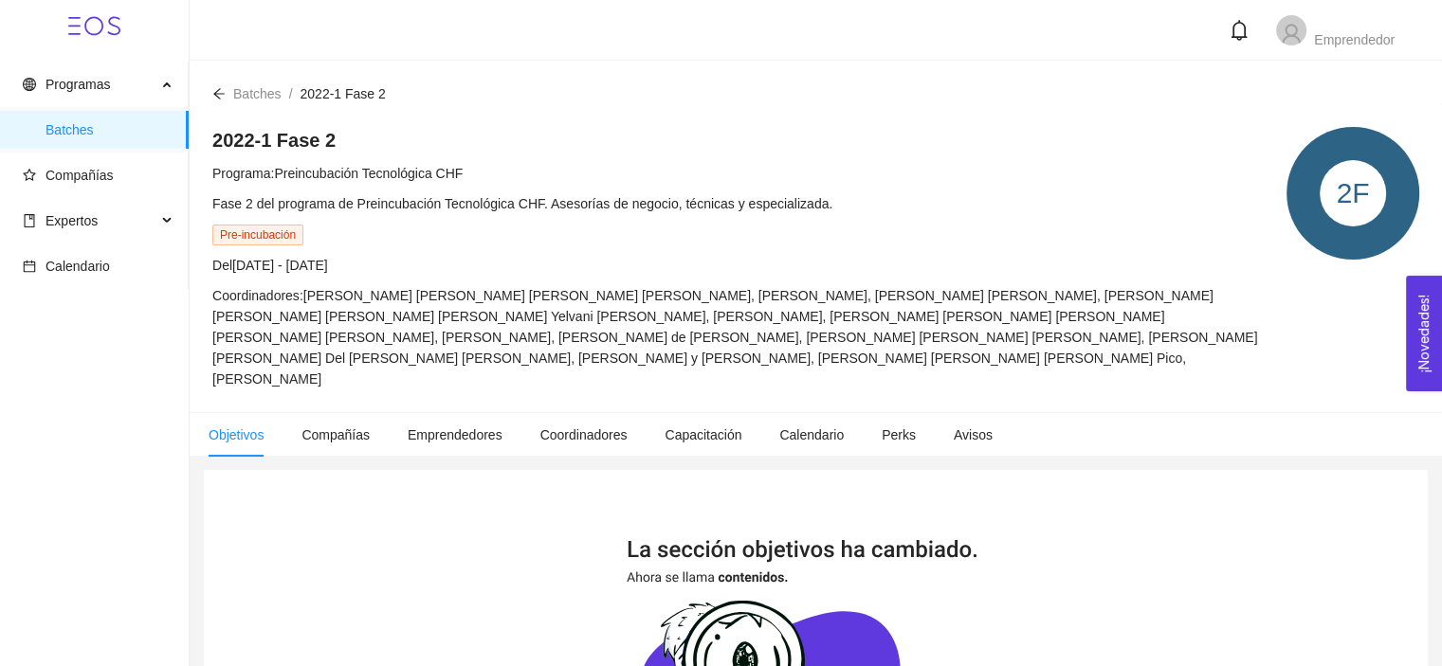
click at [751, 285] on div "Coordinadores: [PERSON_NAME] [PERSON_NAME] [PERSON_NAME] [PERSON_NAME], [PERSON…" at bounding box center [739, 337] width 1055 height 104
